Goal: Task Accomplishment & Management: Use online tool/utility

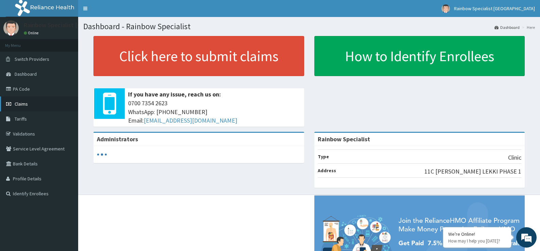
click at [24, 104] on span "Claims" at bounding box center [21, 104] width 13 height 6
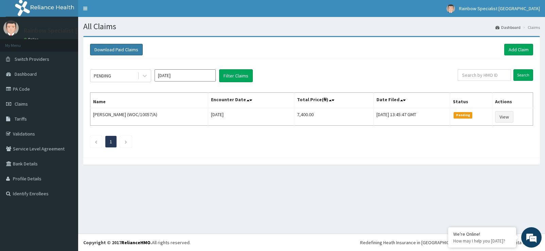
click at [134, 50] on button "Download Paid Claims" at bounding box center [116, 50] width 53 height 12
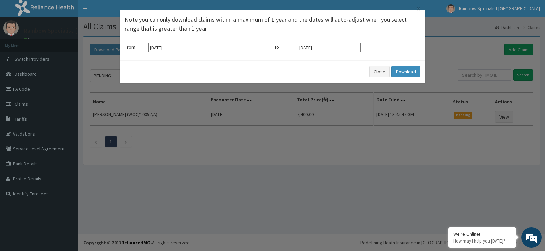
click at [92, 79] on div "× Note you can only download claims within a maximum of 1 year and the dates wi…" at bounding box center [272, 125] width 545 height 251
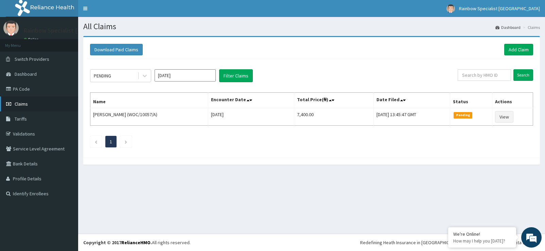
click at [26, 104] on span "Claims" at bounding box center [21, 104] width 13 height 6
click at [120, 48] on button "Download Paid Claims" at bounding box center [116, 50] width 53 height 12
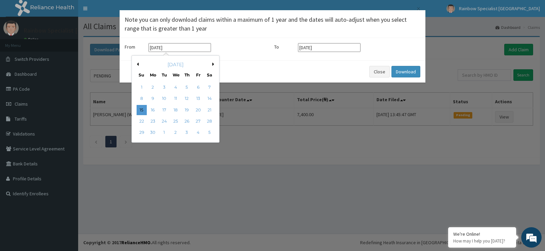
click at [175, 46] on input "[DATE]" at bounding box center [180, 47] width 63 height 9
click at [141, 86] on div "1" at bounding box center [142, 87] width 10 height 10
click at [159, 47] on input "[DATE]" at bounding box center [180, 47] width 63 height 9
click at [214, 62] on div "[DATE]" at bounding box center [176, 64] width 82 height 7
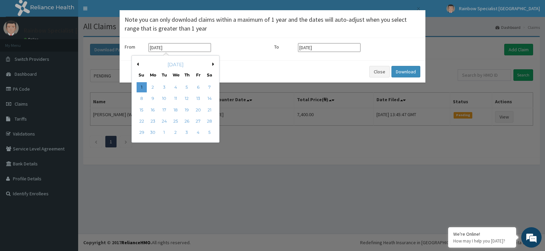
click at [213, 65] on button "Next Month" at bounding box center [213, 64] width 3 height 3
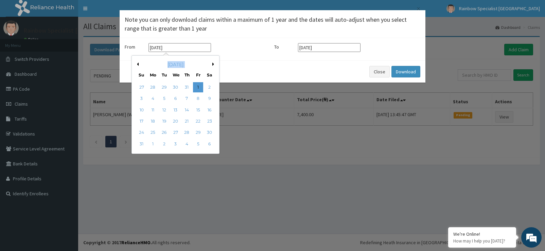
click at [213, 65] on button "Next Month" at bounding box center [213, 64] width 3 height 3
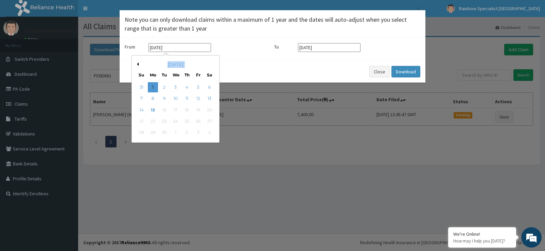
click at [213, 65] on div "[DATE]" at bounding box center [176, 64] width 82 height 7
click at [153, 87] on div "1" at bounding box center [153, 87] width 10 height 10
type input "[DATE]"
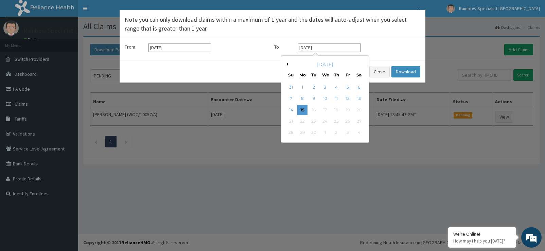
click at [313, 47] on input "[DATE]" at bounding box center [329, 47] width 63 height 9
click at [313, 128] on div "30" at bounding box center [314, 133] width 10 height 10
click at [312, 126] on div "21 22 23 24 25 26 27" at bounding box center [325, 121] width 79 height 11
click at [312, 131] on div "30" at bounding box center [314, 133] width 10 height 10
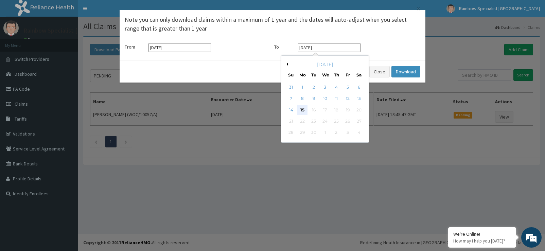
click at [303, 106] on div "15" at bounding box center [302, 110] width 10 height 10
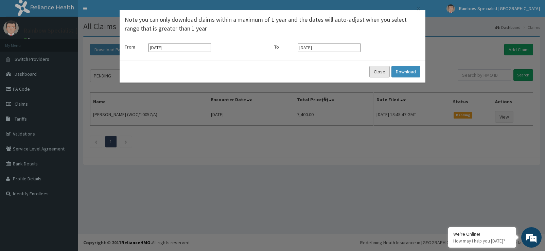
click at [379, 72] on button "Close" at bounding box center [380, 72] width 20 height 12
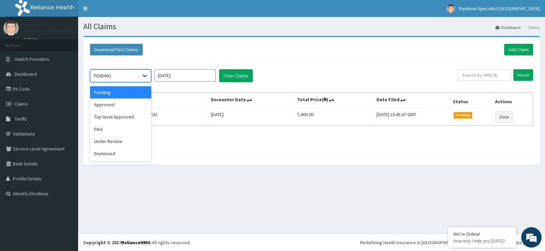
click at [146, 78] on icon at bounding box center [144, 75] width 7 height 7
click at [111, 130] on div "Paid" at bounding box center [120, 129] width 61 height 12
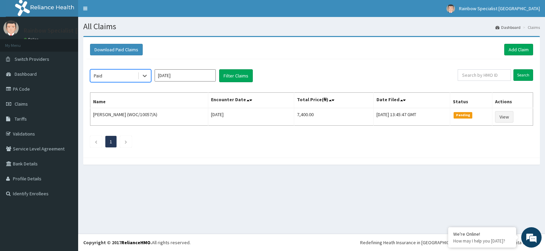
click at [203, 75] on input "[DATE]" at bounding box center [185, 75] width 61 height 12
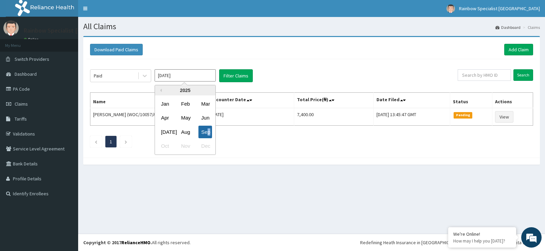
click at [209, 129] on div "Sep" at bounding box center [206, 132] width 14 height 13
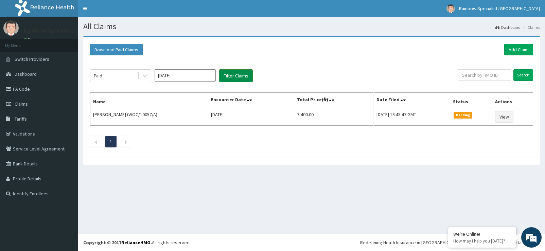
click at [239, 74] on button "Filter Claims" at bounding box center [236, 75] width 34 height 13
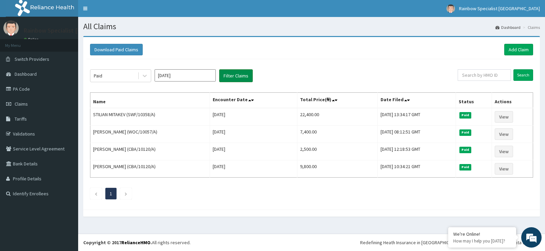
click at [238, 75] on button "Filter Claims" at bounding box center [236, 75] width 34 height 13
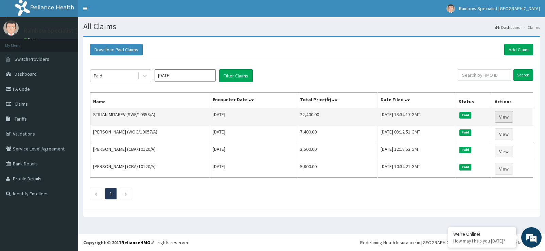
click at [508, 116] on link "View" at bounding box center [504, 117] width 18 height 12
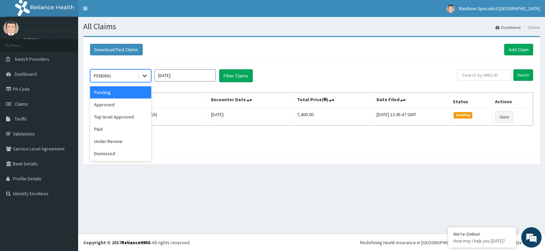
click at [144, 78] on icon at bounding box center [144, 75] width 7 height 7
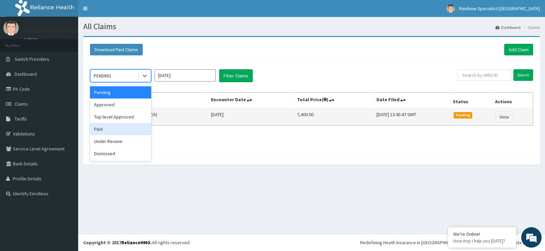
click at [110, 125] on div "Paid" at bounding box center [120, 129] width 61 height 12
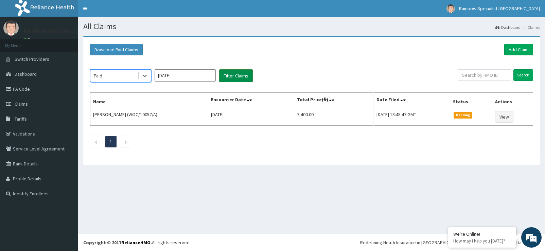
click at [238, 75] on button "Filter Claims" at bounding box center [236, 75] width 34 height 13
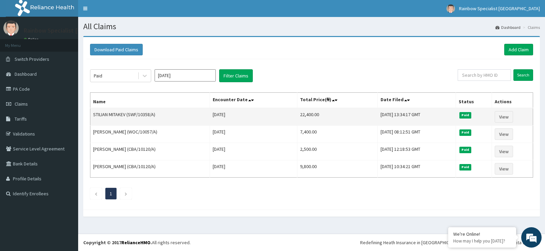
drag, startPoint x: 211, startPoint y: 114, endPoint x: 244, endPoint y: 114, distance: 33.0
click at [250, 117] on td "[DATE]" at bounding box center [253, 117] width 87 height 18
copy td "[DATE]"
